Goal: Task Accomplishment & Management: Use online tool/utility

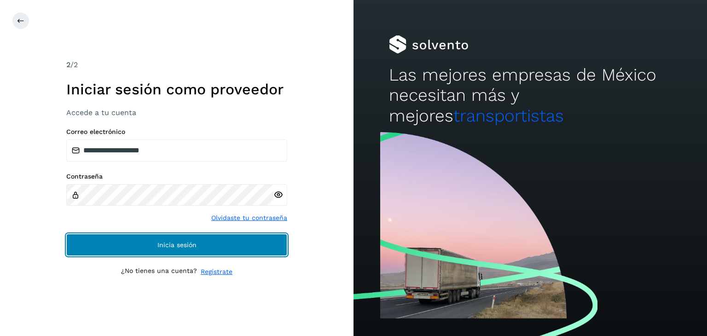
click at [166, 238] on button "Inicia sesión" at bounding box center [176, 245] width 221 height 22
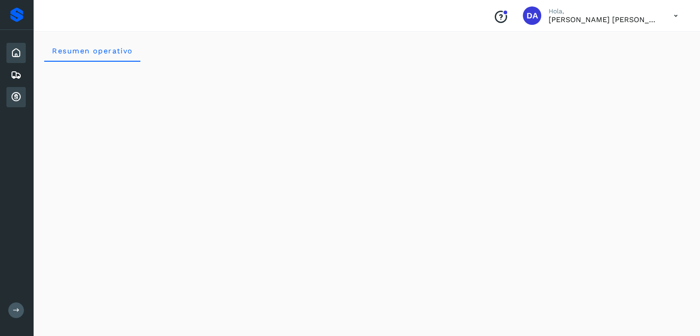
click at [13, 97] on icon at bounding box center [16, 97] width 11 height 11
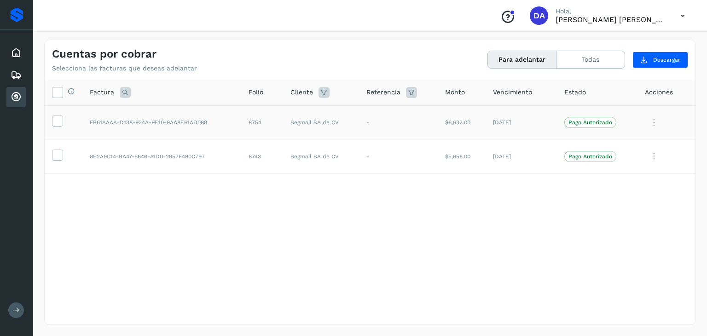
click at [579, 120] on p "Pago Autorizado" at bounding box center [590, 122] width 44 height 6
click at [52, 122] on icon at bounding box center [57, 120] width 10 height 10
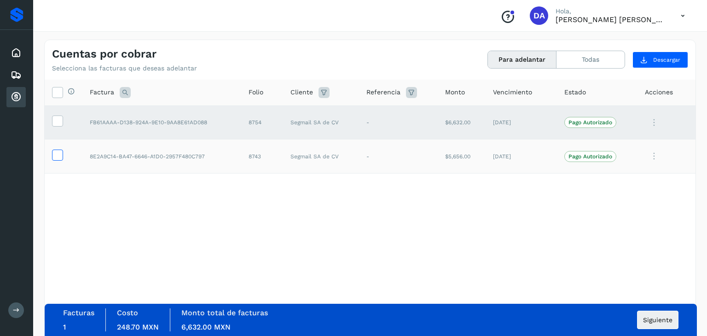
click at [53, 156] on icon at bounding box center [57, 155] width 10 height 10
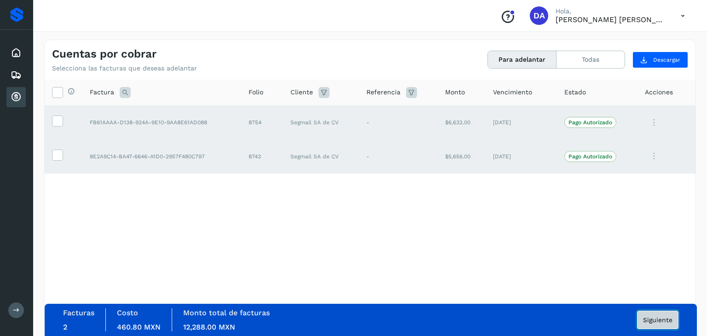
click at [653, 317] on span "Siguiente" at bounding box center [657, 320] width 29 height 6
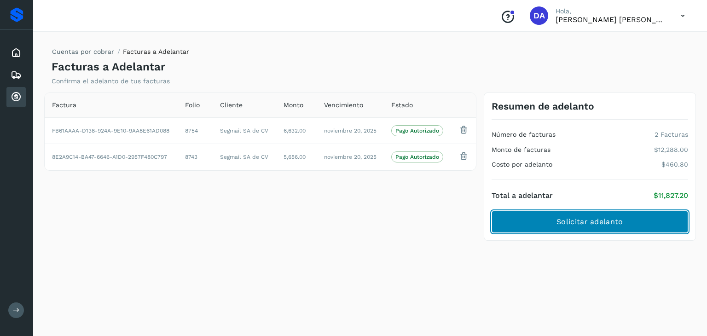
click at [597, 218] on span "Solicitar adelanto" at bounding box center [589, 222] width 66 height 10
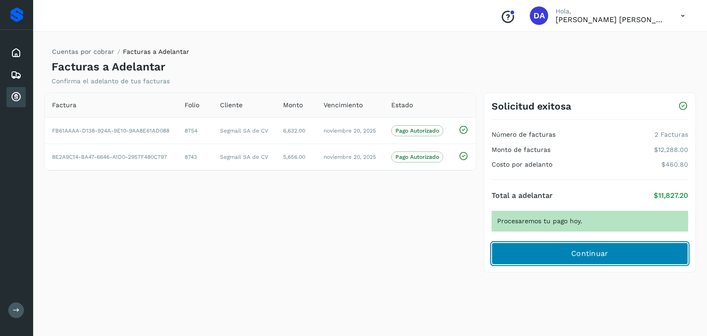
click at [594, 254] on span "Continuar" at bounding box center [589, 253] width 37 height 10
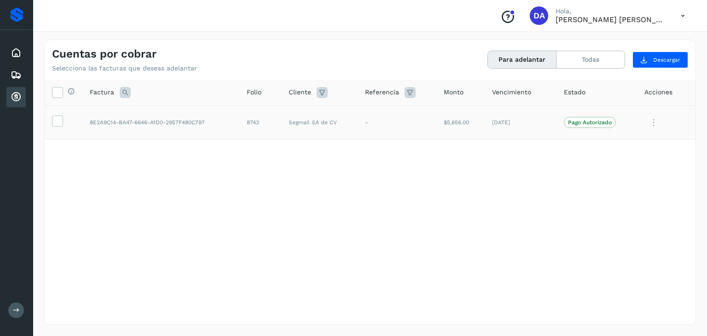
click at [52, 120] on td at bounding box center [64, 122] width 38 height 34
click at [59, 120] on icon at bounding box center [57, 120] width 10 height 10
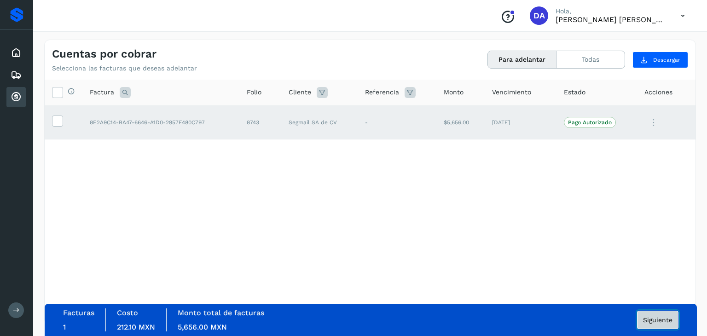
click at [657, 321] on span "Siguiente" at bounding box center [657, 320] width 29 height 6
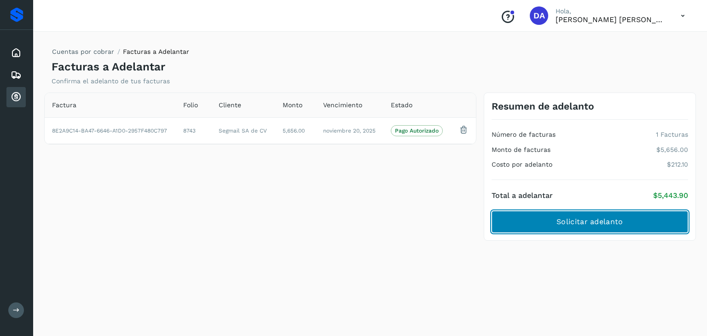
click at [587, 222] on span "Solicitar adelanto" at bounding box center [589, 222] width 66 height 10
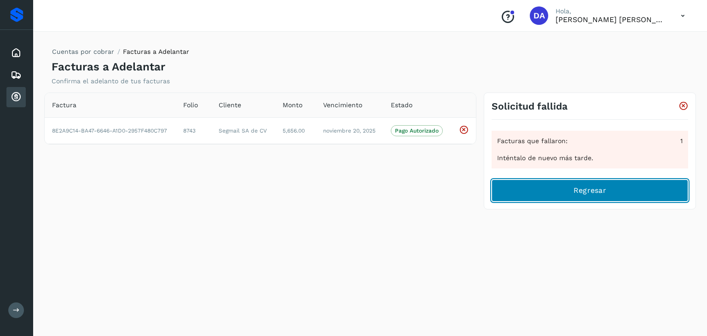
click at [582, 184] on button "Regresar" at bounding box center [589, 190] width 196 height 22
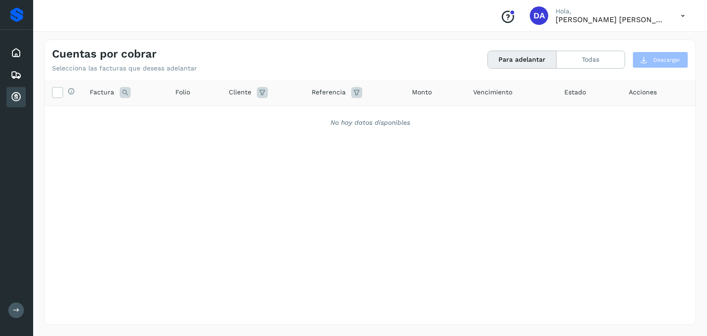
click at [683, 15] on icon at bounding box center [682, 15] width 19 height 19
click at [631, 41] on div "Cerrar sesión" at bounding box center [637, 41] width 110 height 17
